Goal: Task Accomplishment & Management: Manage account settings

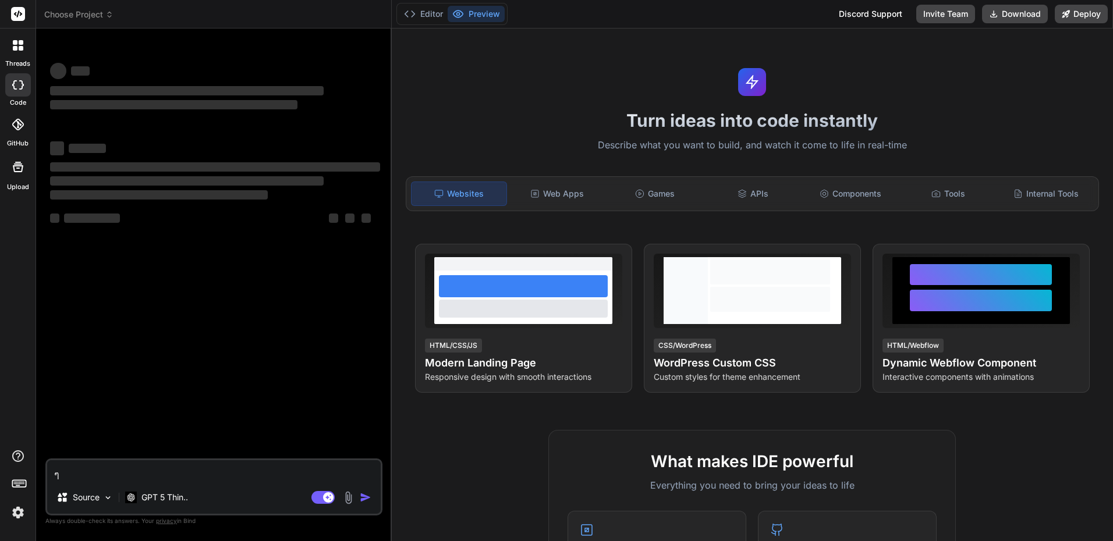
type textarea "x"
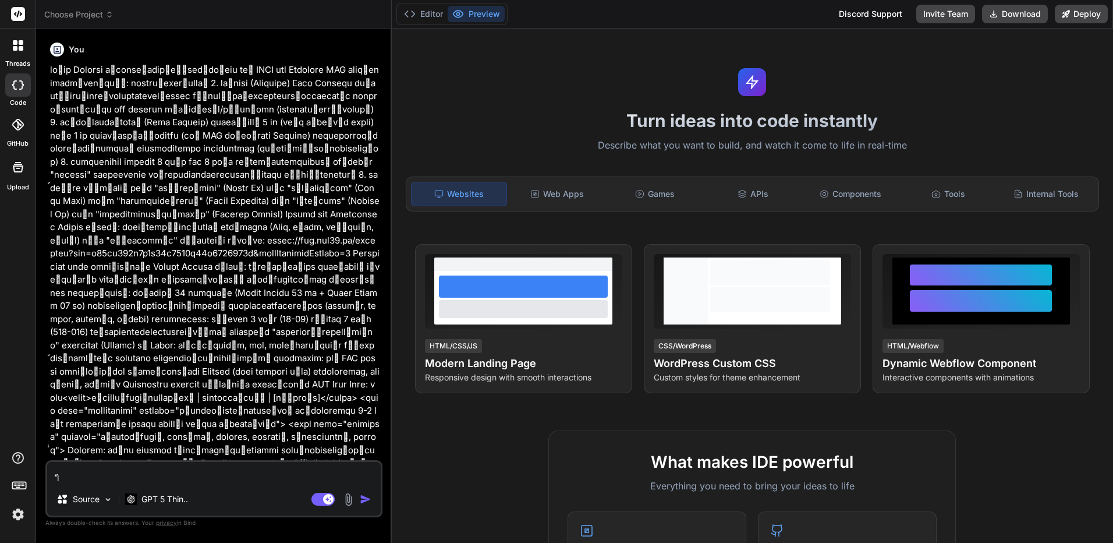
drag, startPoint x: 295, startPoint y: 321, endPoint x: 313, endPoint y: 77, distance: 245.2
click at [95, 15] on span "Choose Project" at bounding box center [78, 15] width 69 height 12
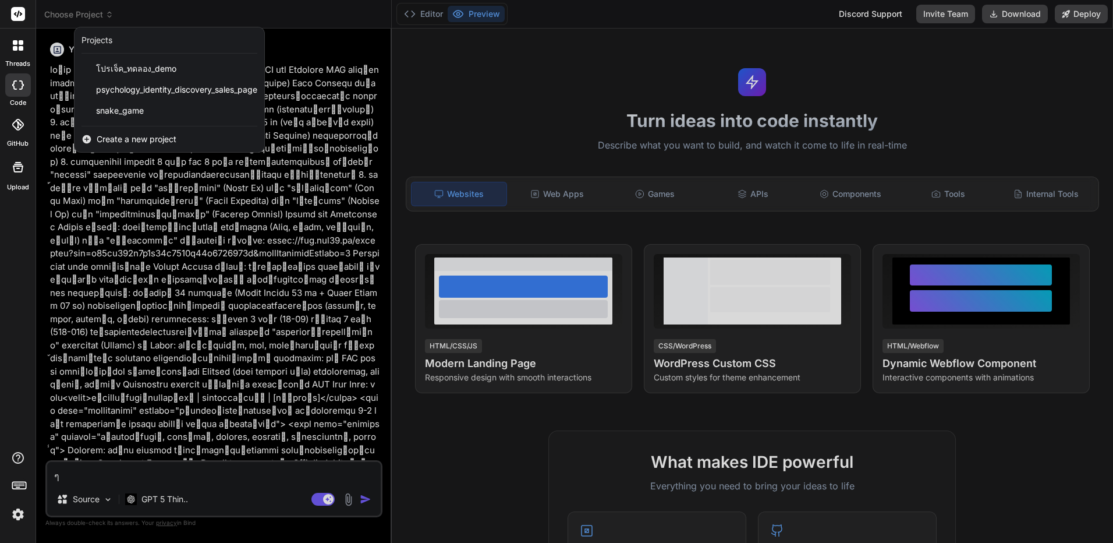
click at [9, 37] on div at bounding box center [18, 45] width 24 height 24
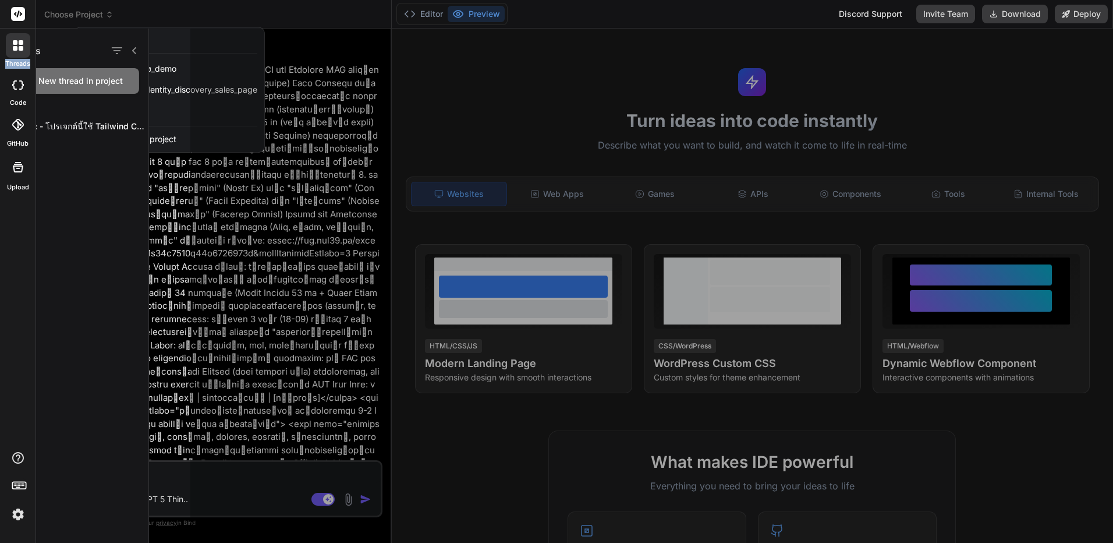
click at [9, 37] on div at bounding box center [18, 45] width 24 height 24
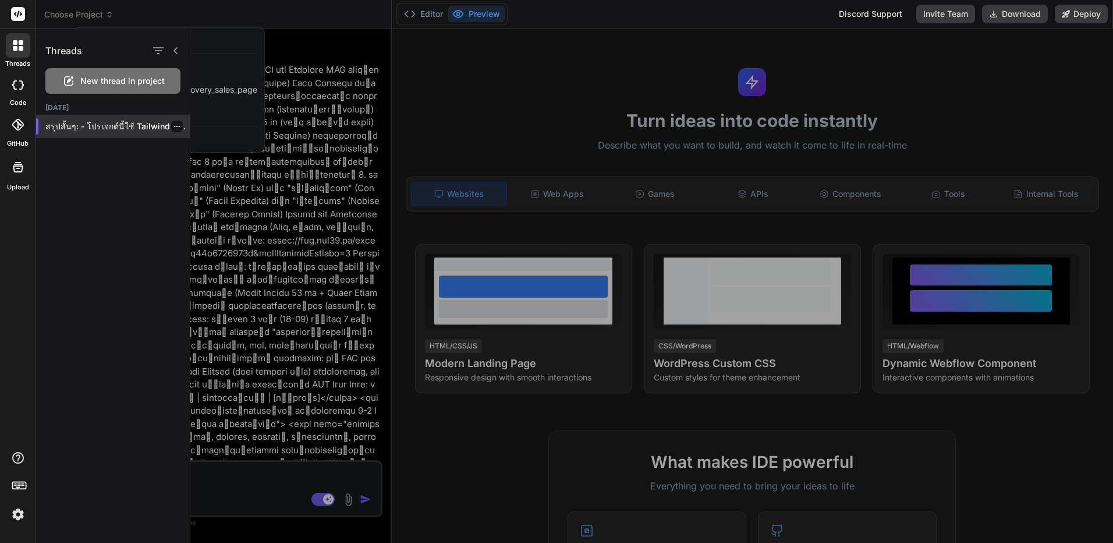
drag, startPoint x: 9, startPoint y: 37, endPoint x: 175, endPoint y: 133, distance: 191.5
click at [175, 133] on div "สรุปสั้นๆ: - โปรเจกต์นี้ใช้ Tailwind CSS ผ่าน CDN..." at bounding box center [113, 126] width 154 height 23
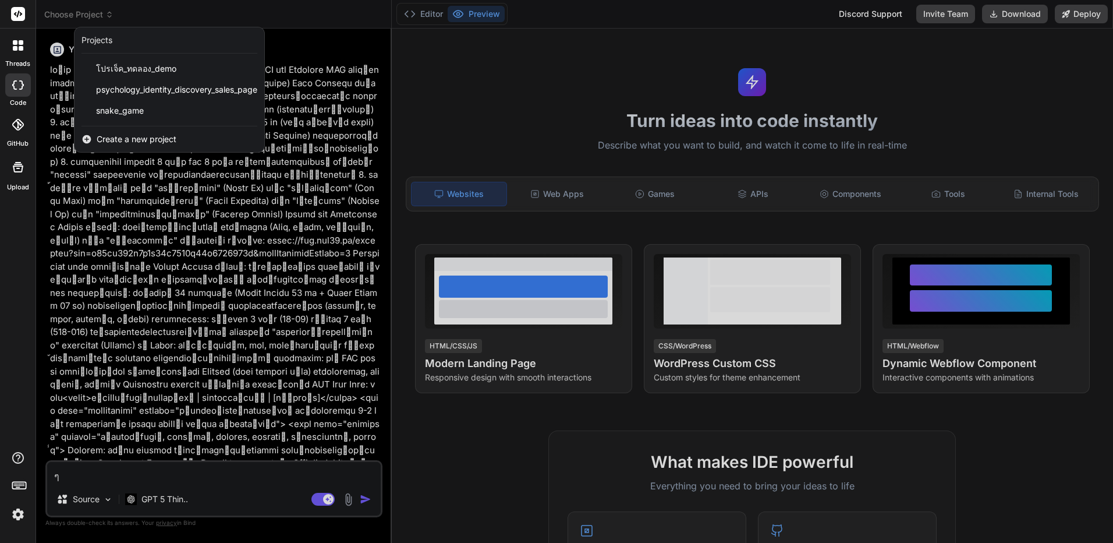
click at [20, 40] on icon at bounding box center [21, 42] width 5 height 5
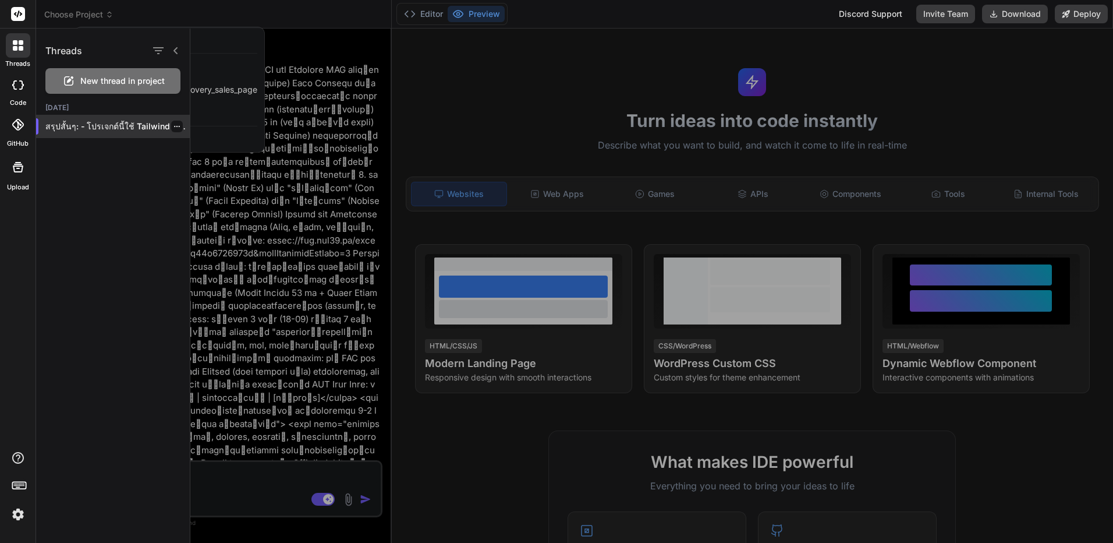
click at [175, 129] on icon "button" at bounding box center [176, 126] width 7 height 7
click at [208, 169] on span "Delete" at bounding box center [203, 173] width 25 height 12
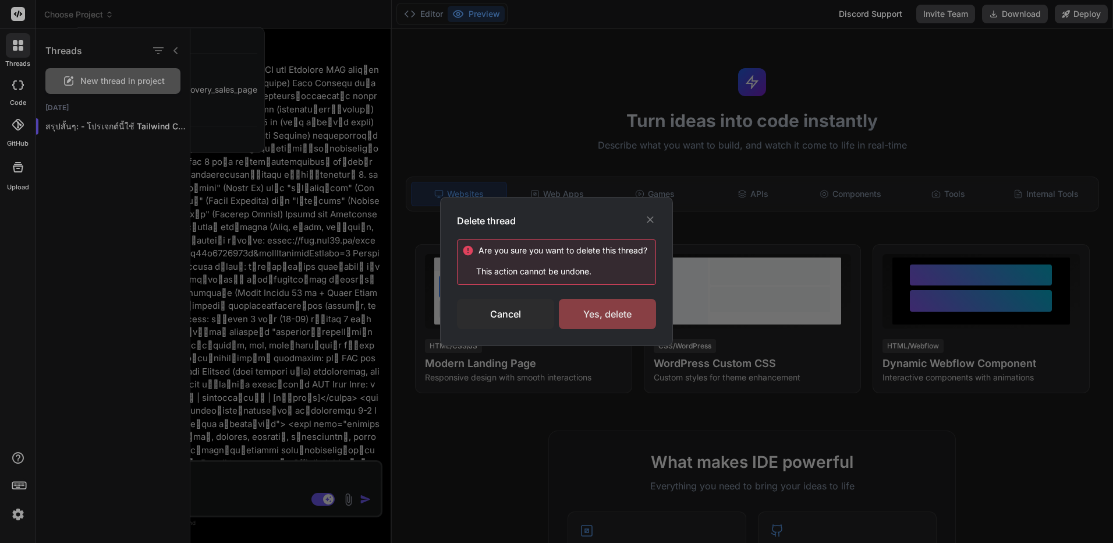
click at [611, 328] on div "Yes, delete" at bounding box center [607, 314] width 97 height 30
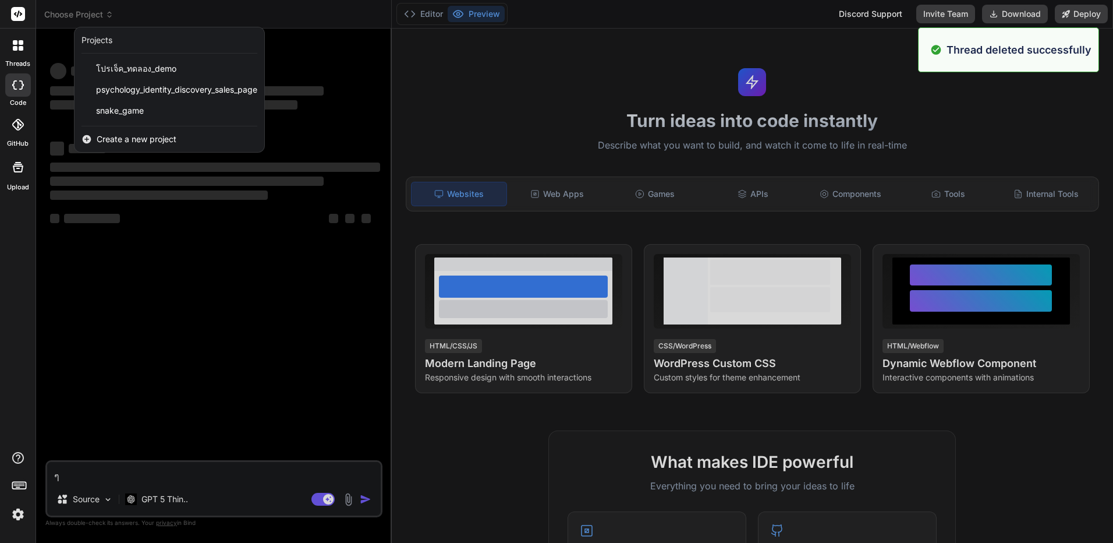
click at [20, 501] on div at bounding box center [18, 487] width 36 height 73
type textarea "x"
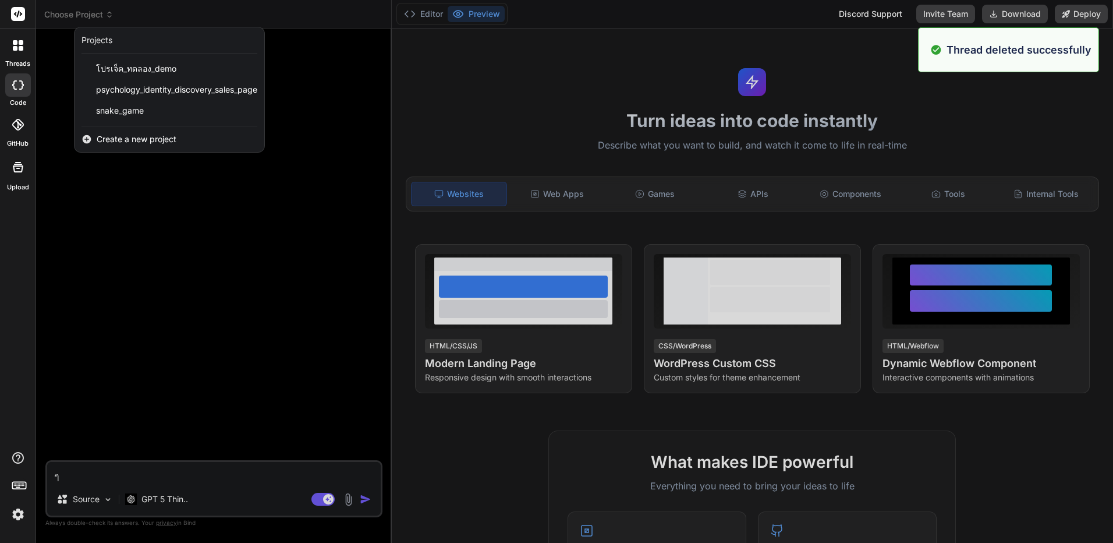
click at [15, 511] on img at bounding box center [18, 514] width 20 height 20
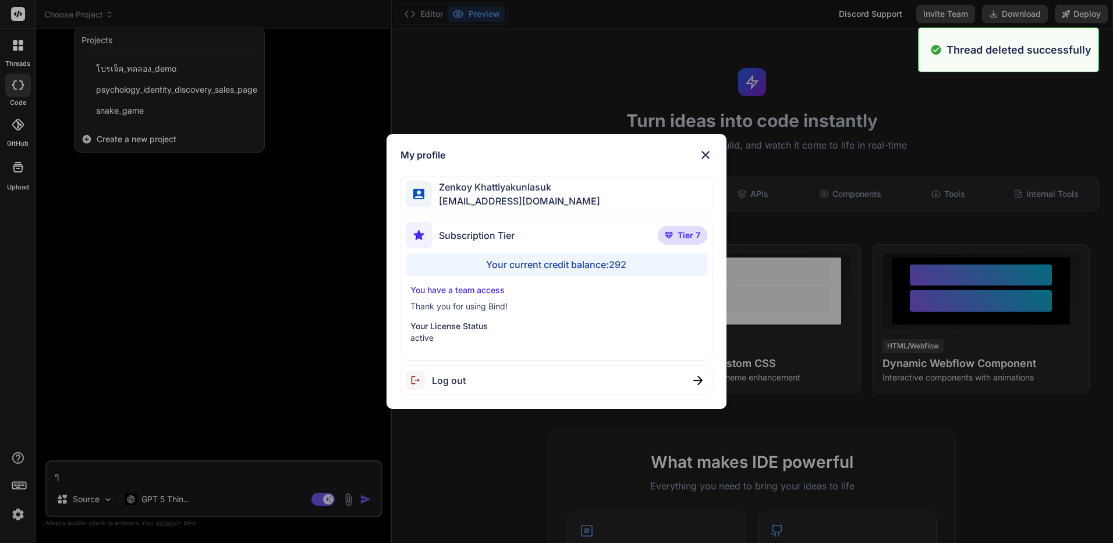
click at [25, 316] on div "My profile [PERSON_NAME] [EMAIL_ADDRESS][DOMAIN_NAME] Subscription Tier Tier 7 …" at bounding box center [556, 271] width 1113 height 543
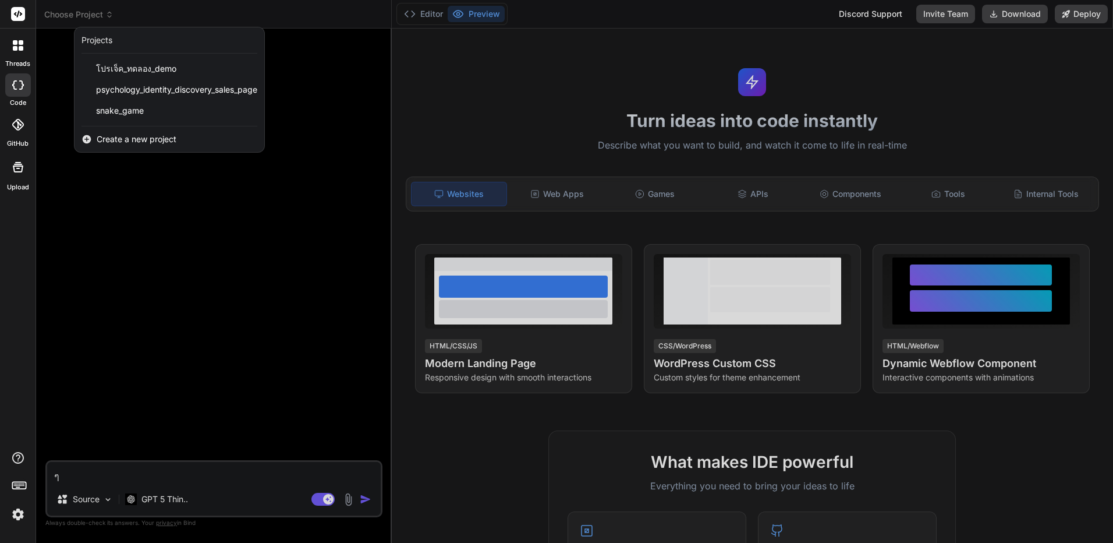
click at [12, 15] on rect at bounding box center [18, 14] width 14 height 14
drag, startPoint x: 12, startPoint y: 15, endPoint x: 12, endPoint y: 40, distance: 25.6
click at [12, 40] on div at bounding box center [18, 45] width 24 height 24
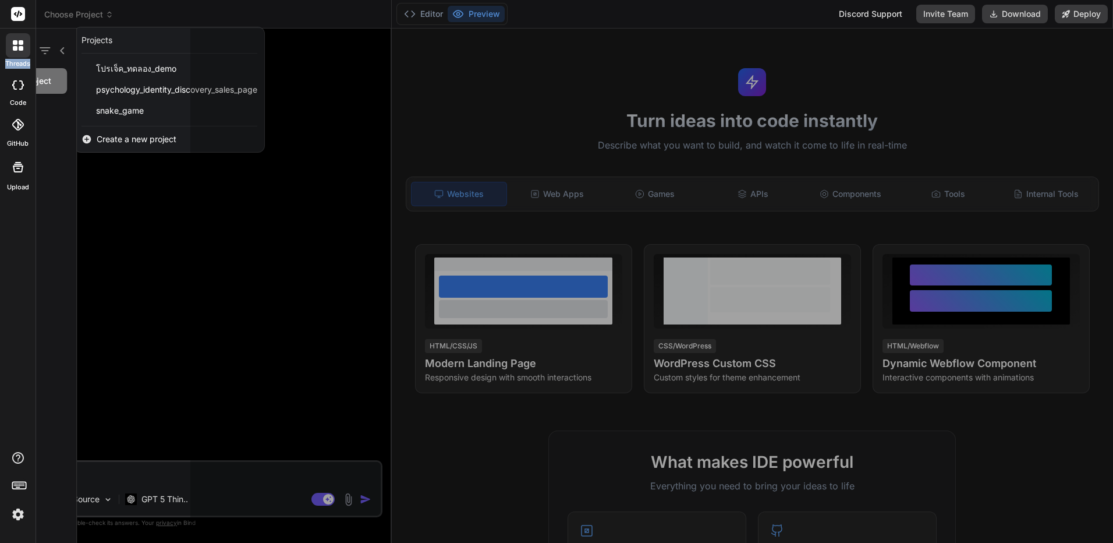
click at [12, 40] on div at bounding box center [18, 45] width 24 height 24
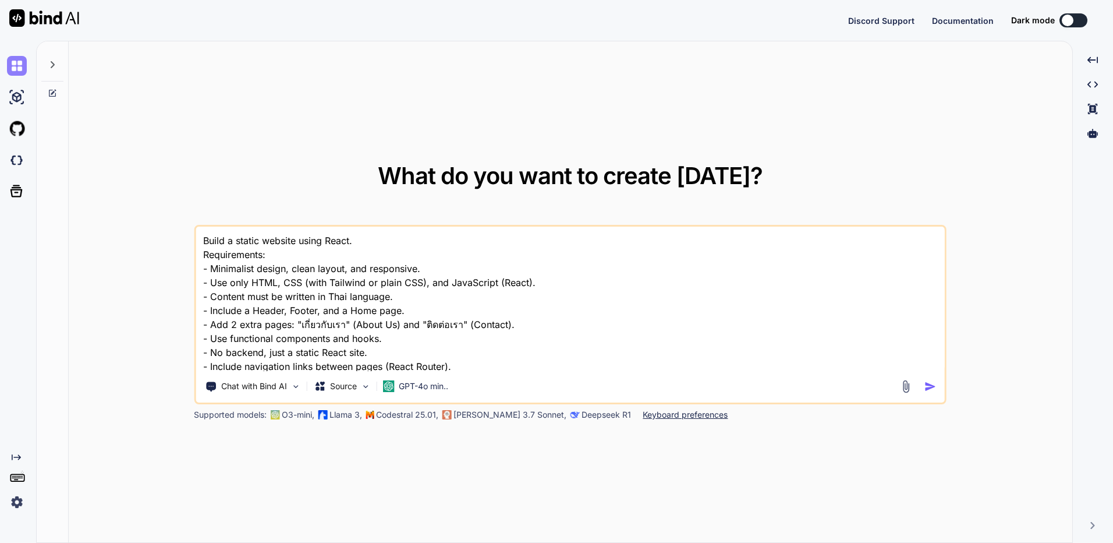
click at [12, 70] on img at bounding box center [17, 66] width 20 height 20
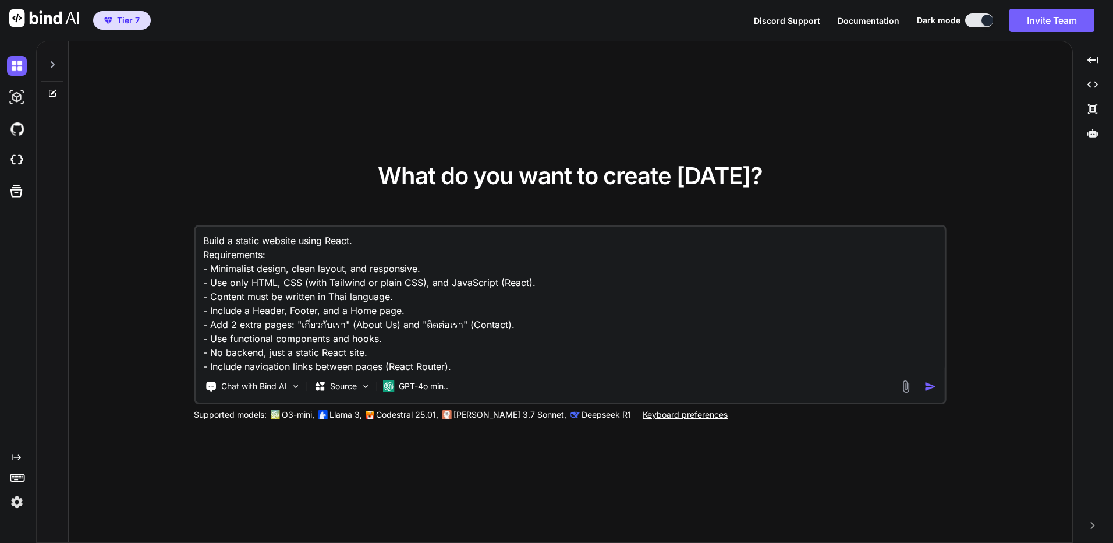
click at [15, 499] on img at bounding box center [17, 502] width 20 height 20
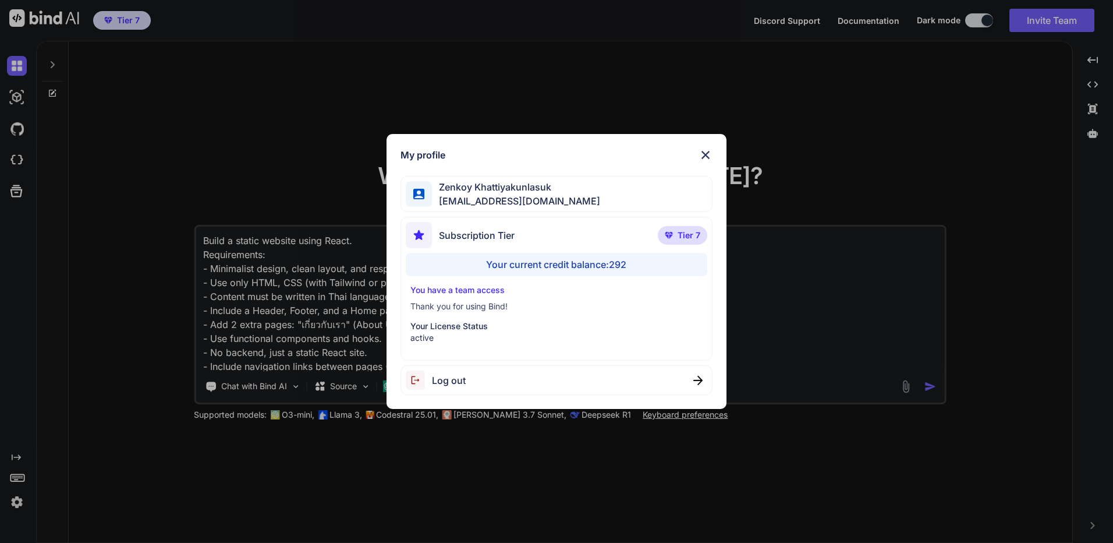
click at [37, 323] on div "My profile [PERSON_NAME] [EMAIL_ADDRESS][DOMAIN_NAME] Subscription Tier Tier 7 …" at bounding box center [556, 271] width 1113 height 543
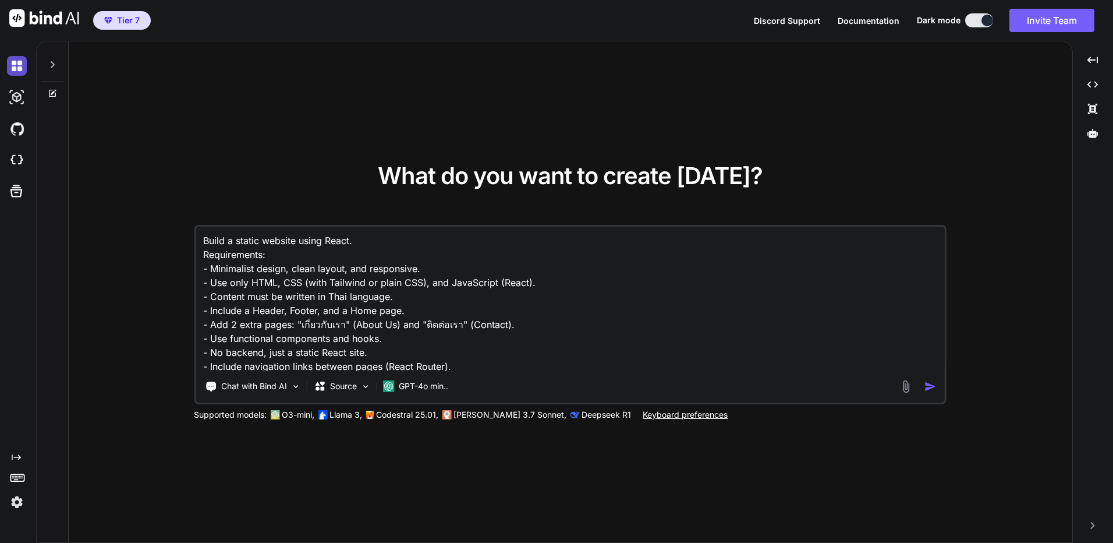
click at [13, 73] on img at bounding box center [17, 66] width 20 height 20
click at [16, 99] on img at bounding box center [17, 97] width 20 height 20
type textarea "x"
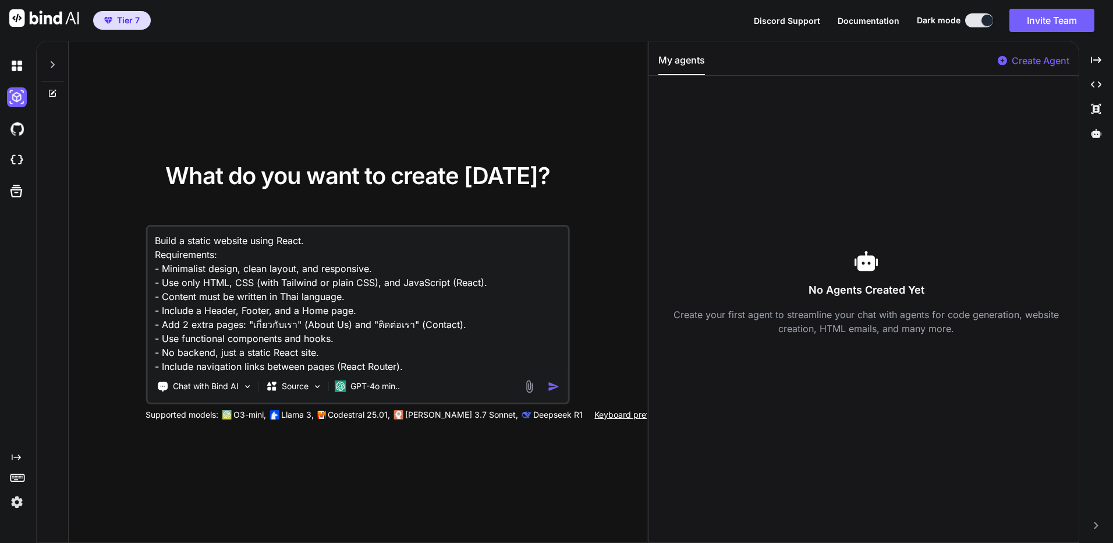
click at [6, 147] on div at bounding box center [15, 159] width 31 height 31
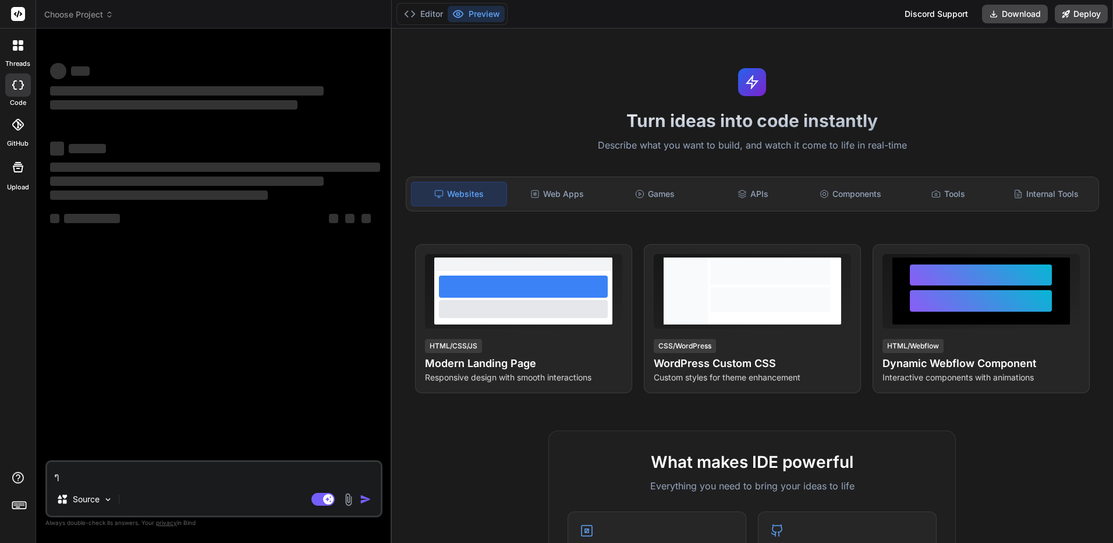
type textarea "x"
